Goal: Transaction & Acquisition: Purchase product/service

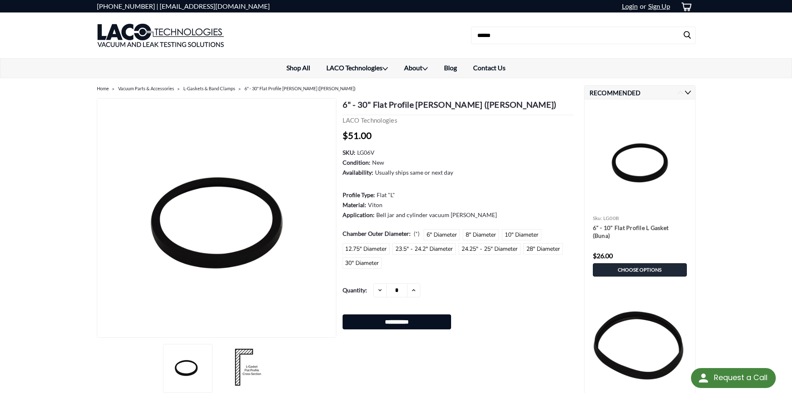
click at [497, 156] on dl "SKU: LG06V Condition: New Availability: Usually ships same or next day Profile …" at bounding box center [458, 184] width 231 height 72
click at [477, 234] on label "8" Diameter" at bounding box center [481, 234] width 36 height 11
click at [480, 177] on dl "SKU: LG08V Condition: New Availability: Usually ships same or next day Profile …" at bounding box center [458, 184] width 231 height 72
click at [446, 238] on label "6" Diameter" at bounding box center [442, 234] width 36 height 11
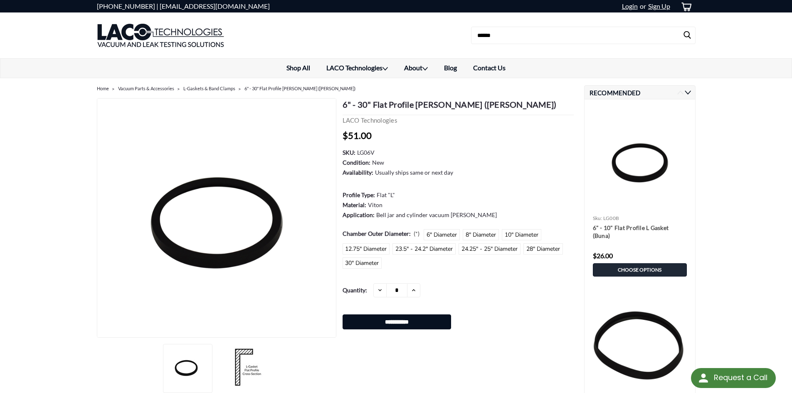
click at [492, 191] on dl "SKU: LG06V Condition: New Availability: Usually ships same or next day Profile …" at bounding box center [458, 184] width 231 height 72
click at [479, 233] on label "8" Diameter" at bounding box center [481, 234] width 36 height 11
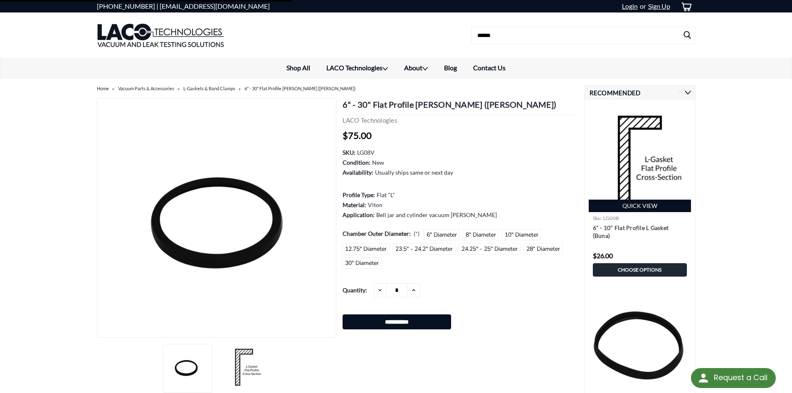
drag, startPoint x: 496, startPoint y: 174, endPoint x: 625, endPoint y: 189, distance: 129.3
click at [497, 174] on dl "SKU: LG08V Condition: New Availability: Usually ships same or next day Profile …" at bounding box center [458, 184] width 231 height 72
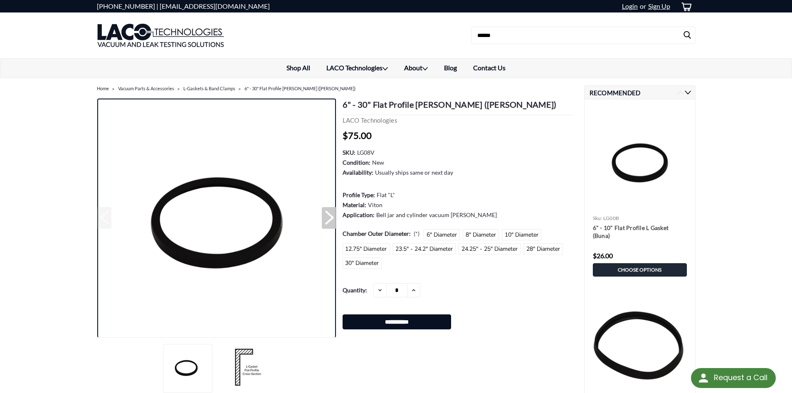
click at [163, 322] on img at bounding box center [217, 219] width 240 height 240
